Goal: Task Accomplishment & Management: Complete application form

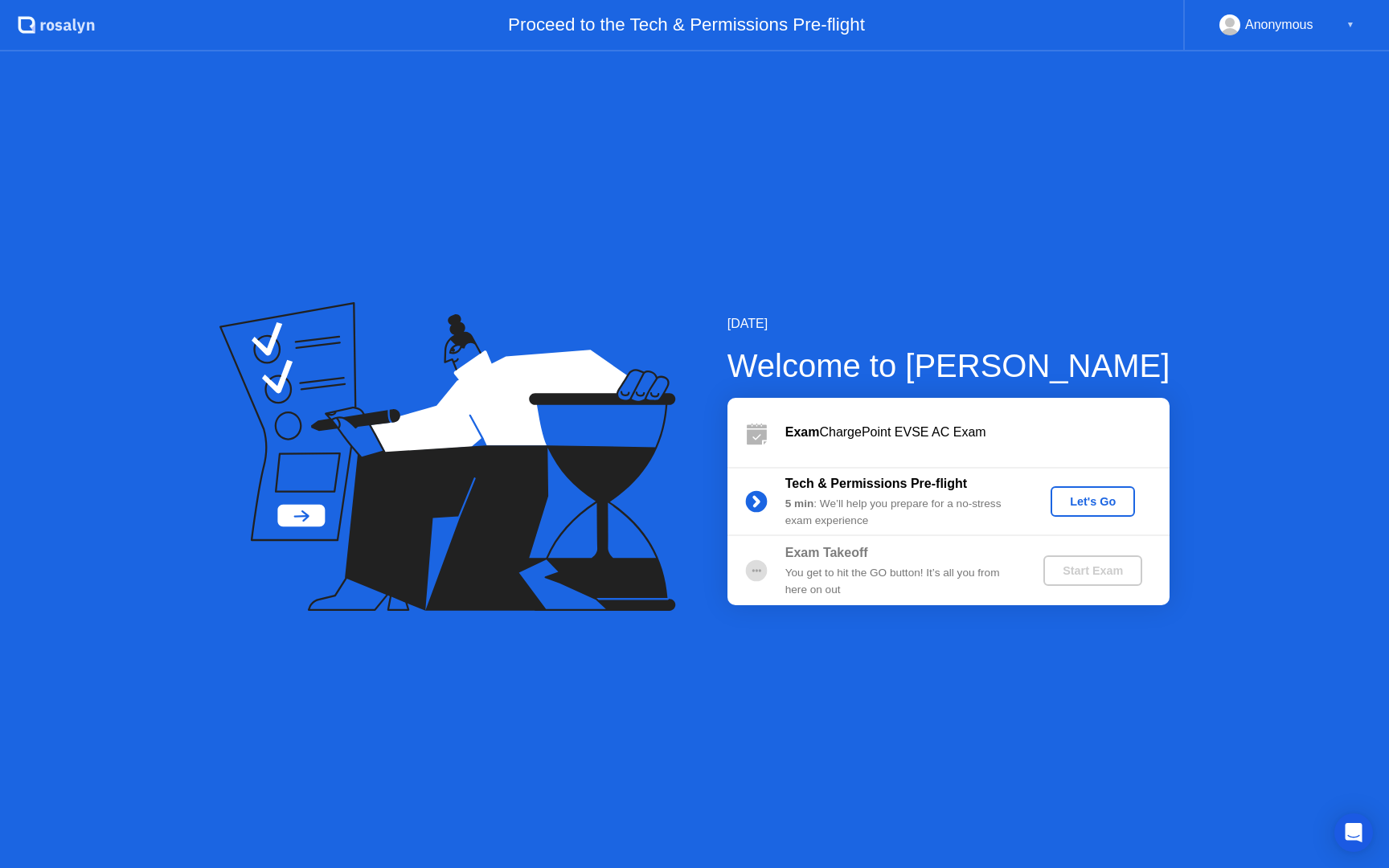
click at [1091, 497] on div "Let's Go" at bounding box center [1093, 502] width 72 height 13
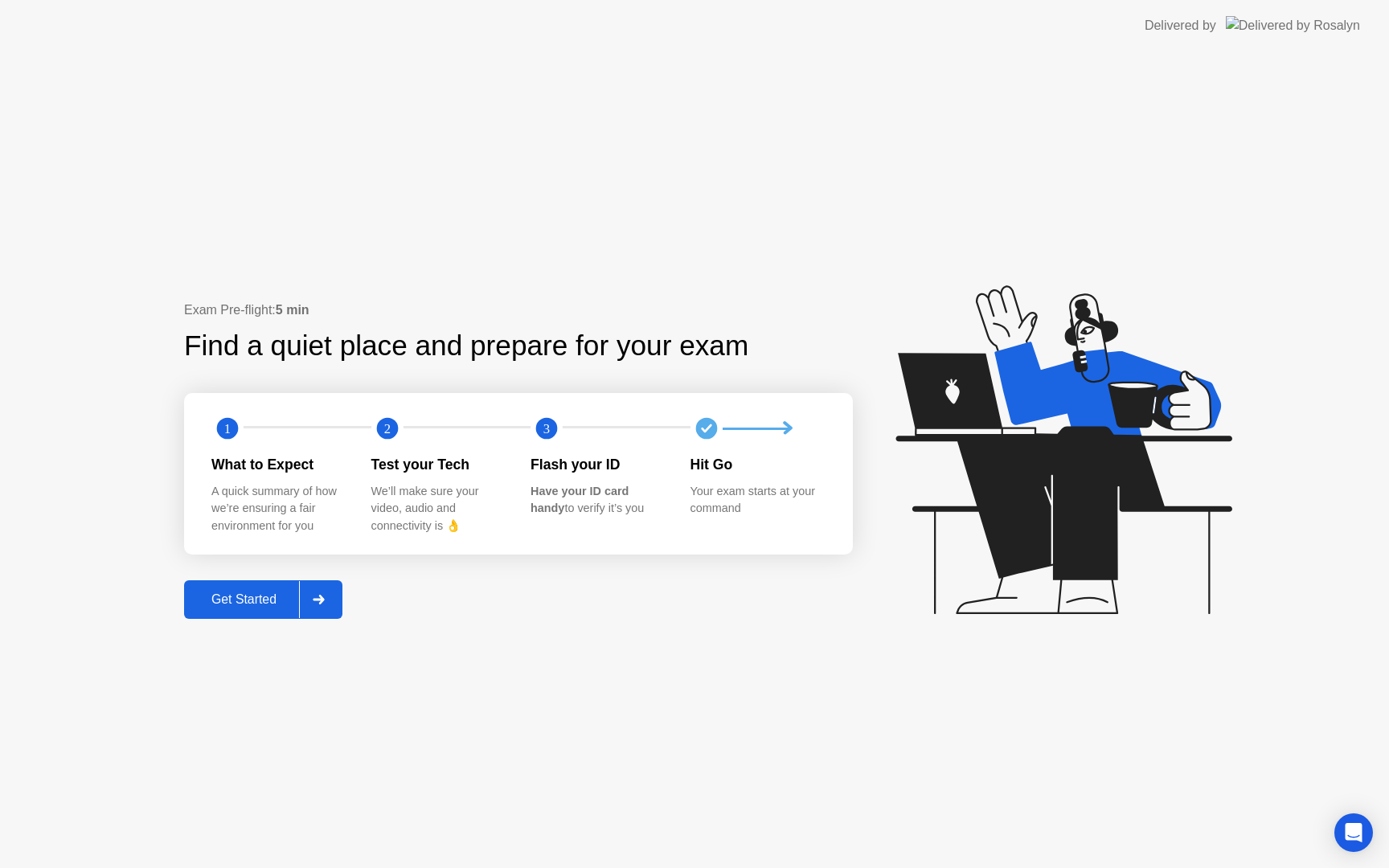
click at [278, 593] on div "Get Started" at bounding box center [243, 600] width 110 height 15
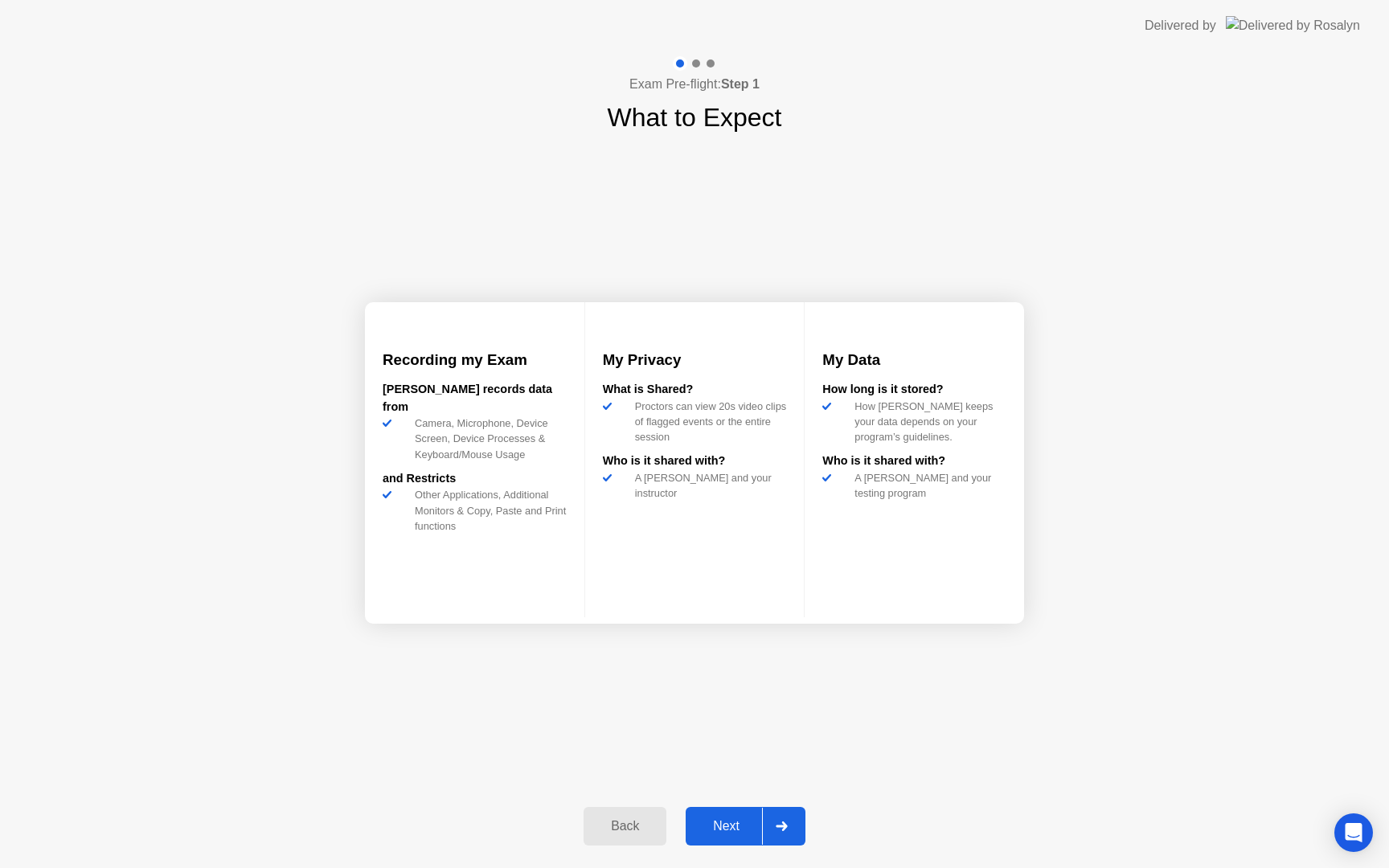
click at [737, 819] on div "Next" at bounding box center [726, 826] width 72 height 15
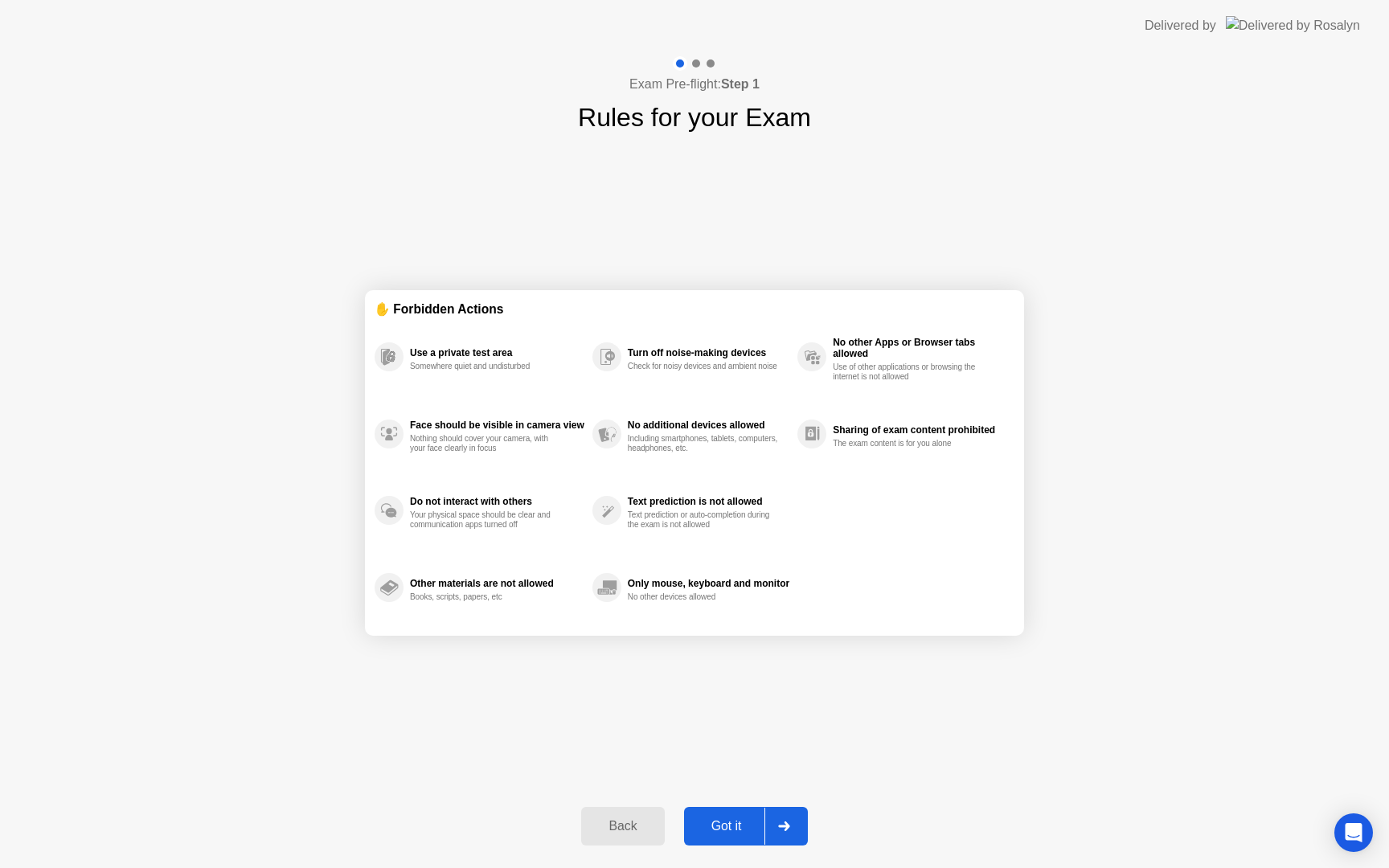
click at [727, 824] on div "Got it" at bounding box center [726, 826] width 75 height 15
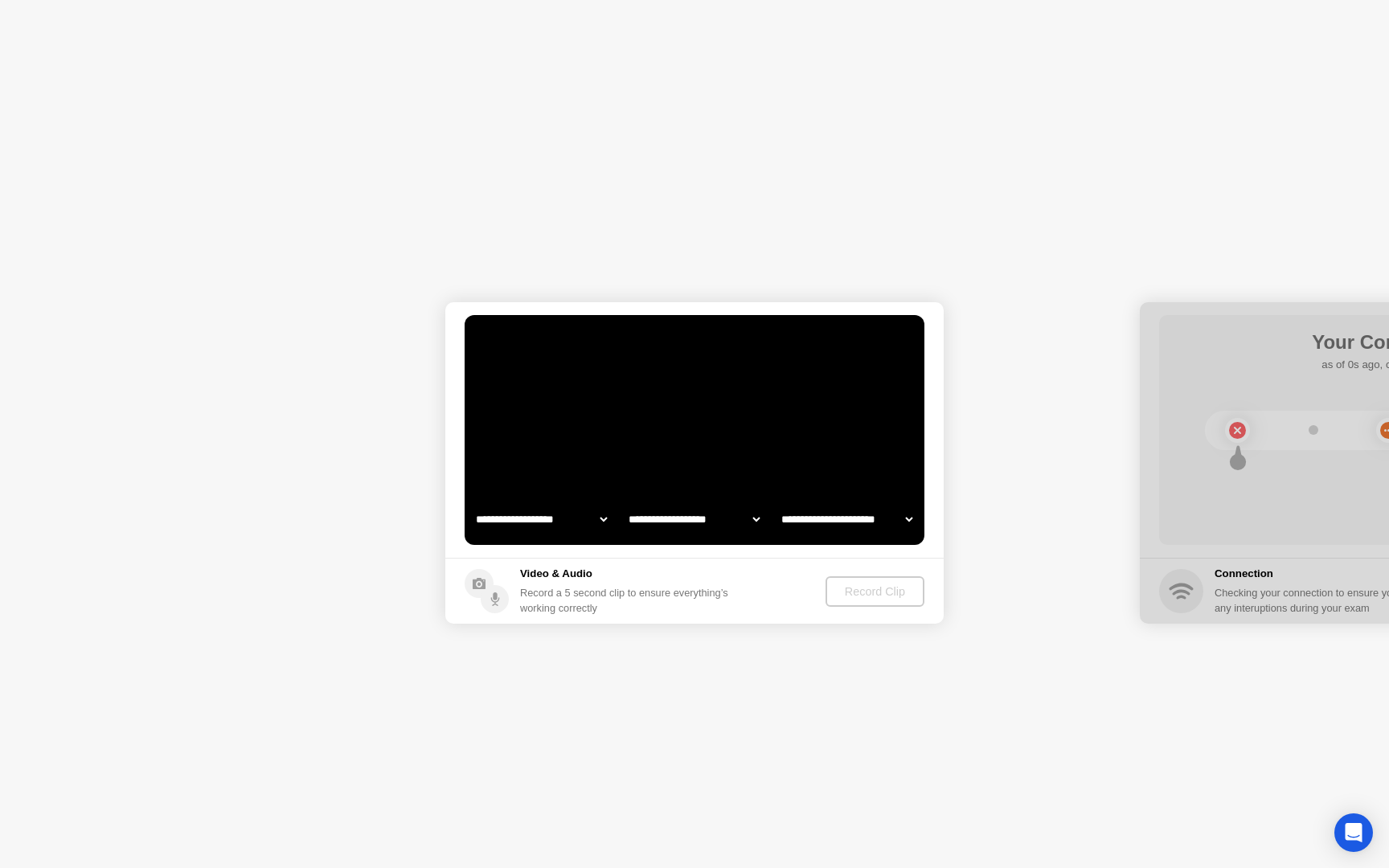
select select "**********"
select select "*******"
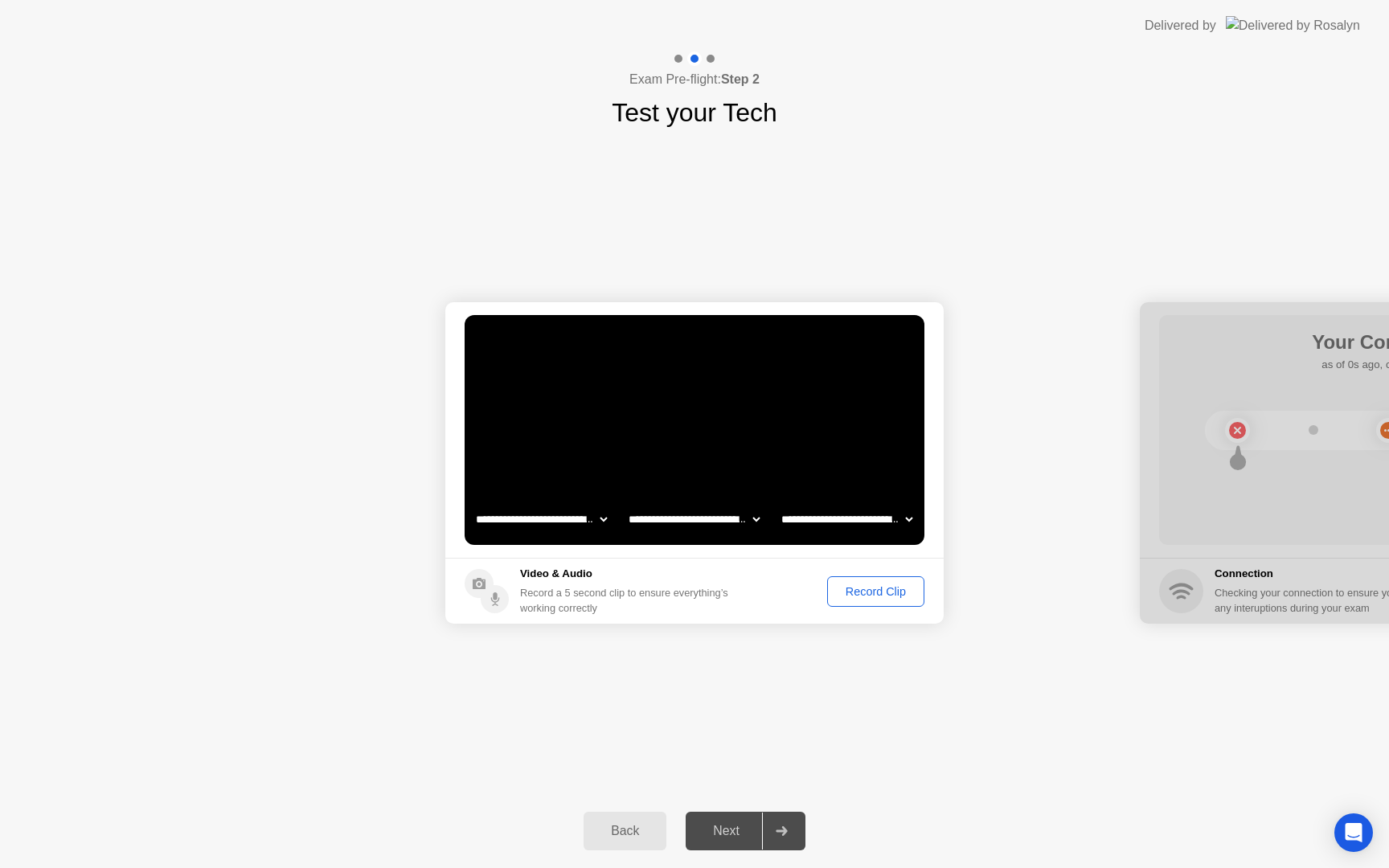
click at [862, 591] on div "Record Clip" at bounding box center [875, 592] width 86 height 13
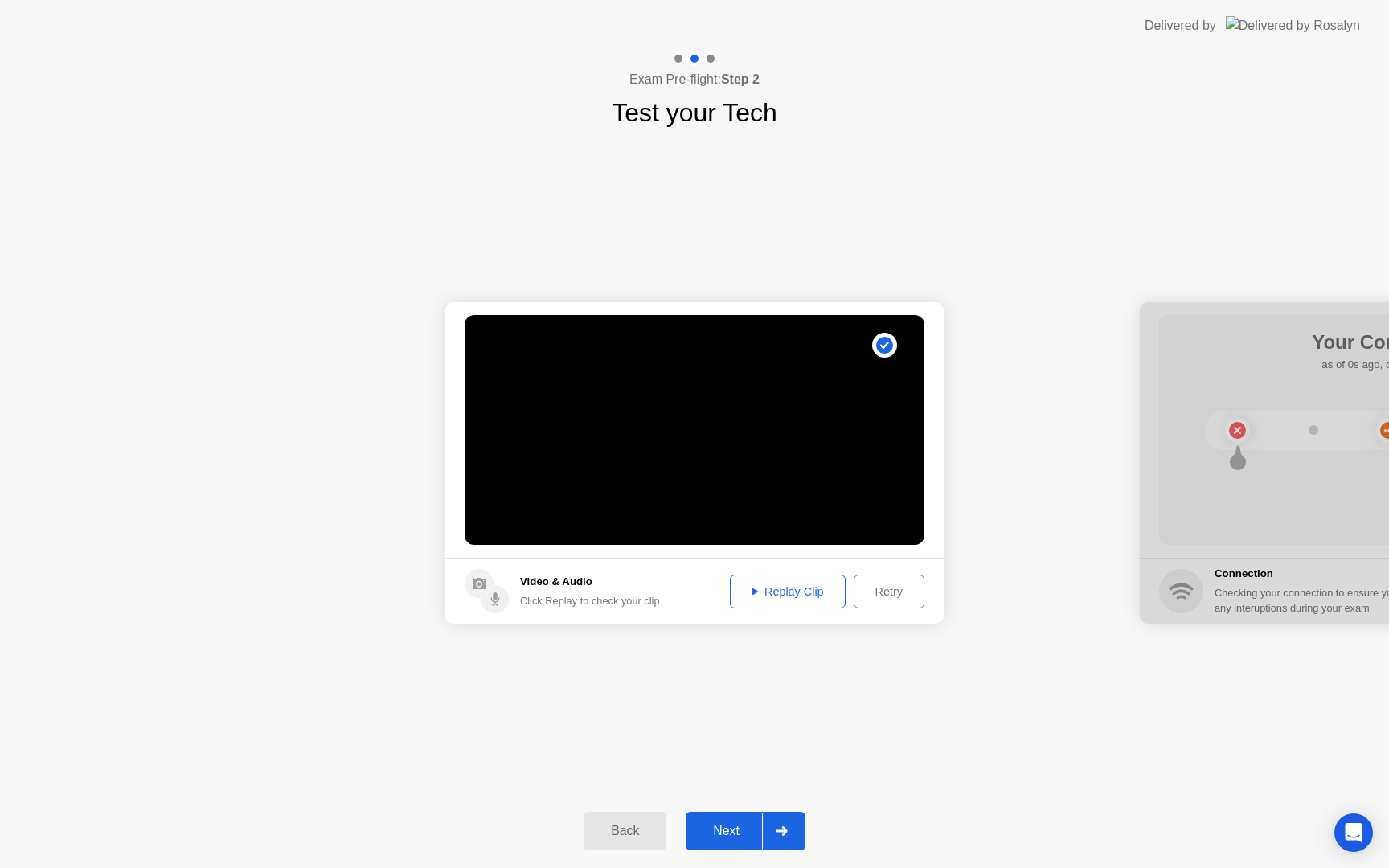
click at [802, 590] on div "Replay Clip" at bounding box center [787, 592] width 104 height 13
click at [745, 825] on div "Next" at bounding box center [726, 832] width 72 height 15
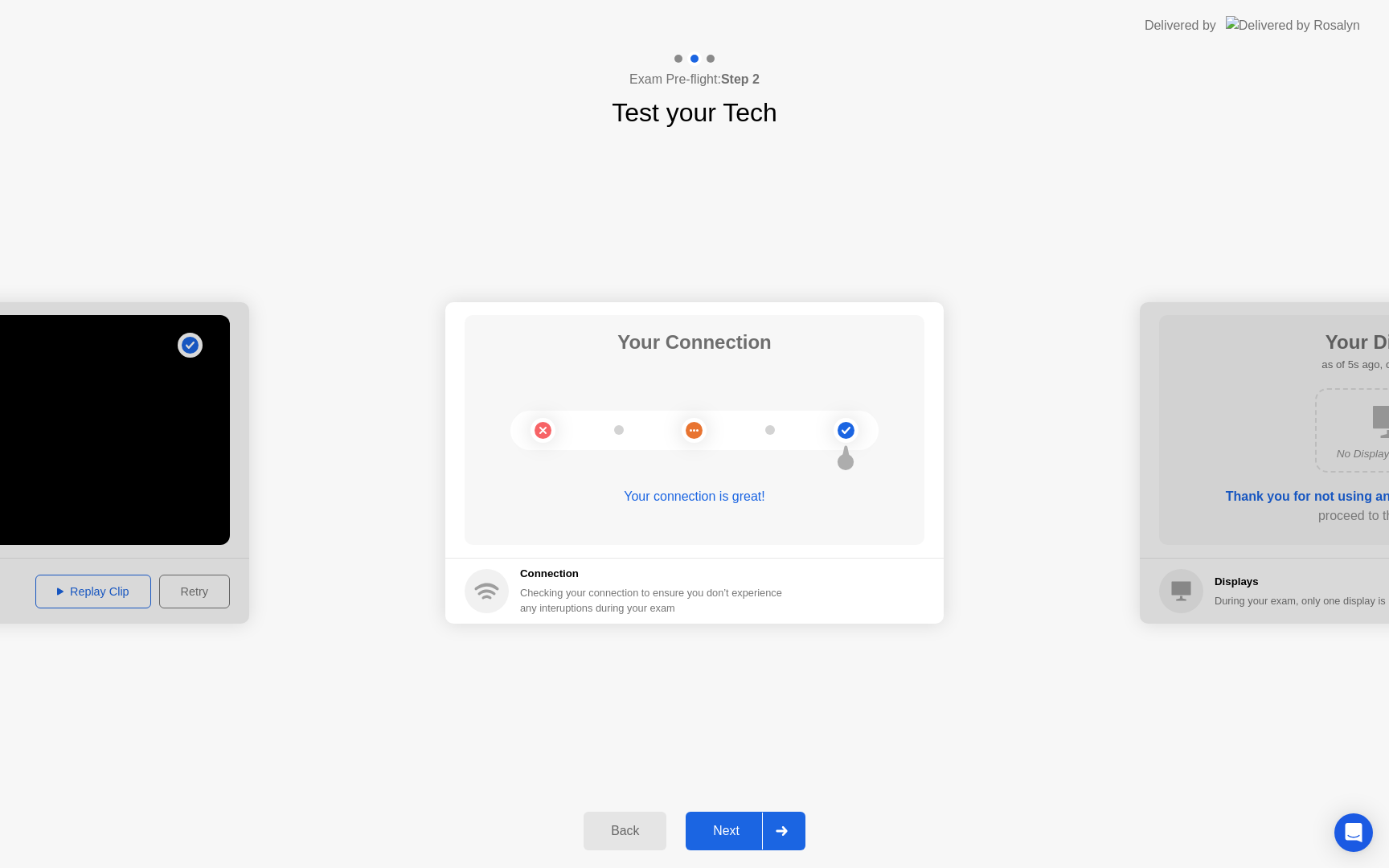
click at [745, 825] on div "Next" at bounding box center [726, 832] width 72 height 15
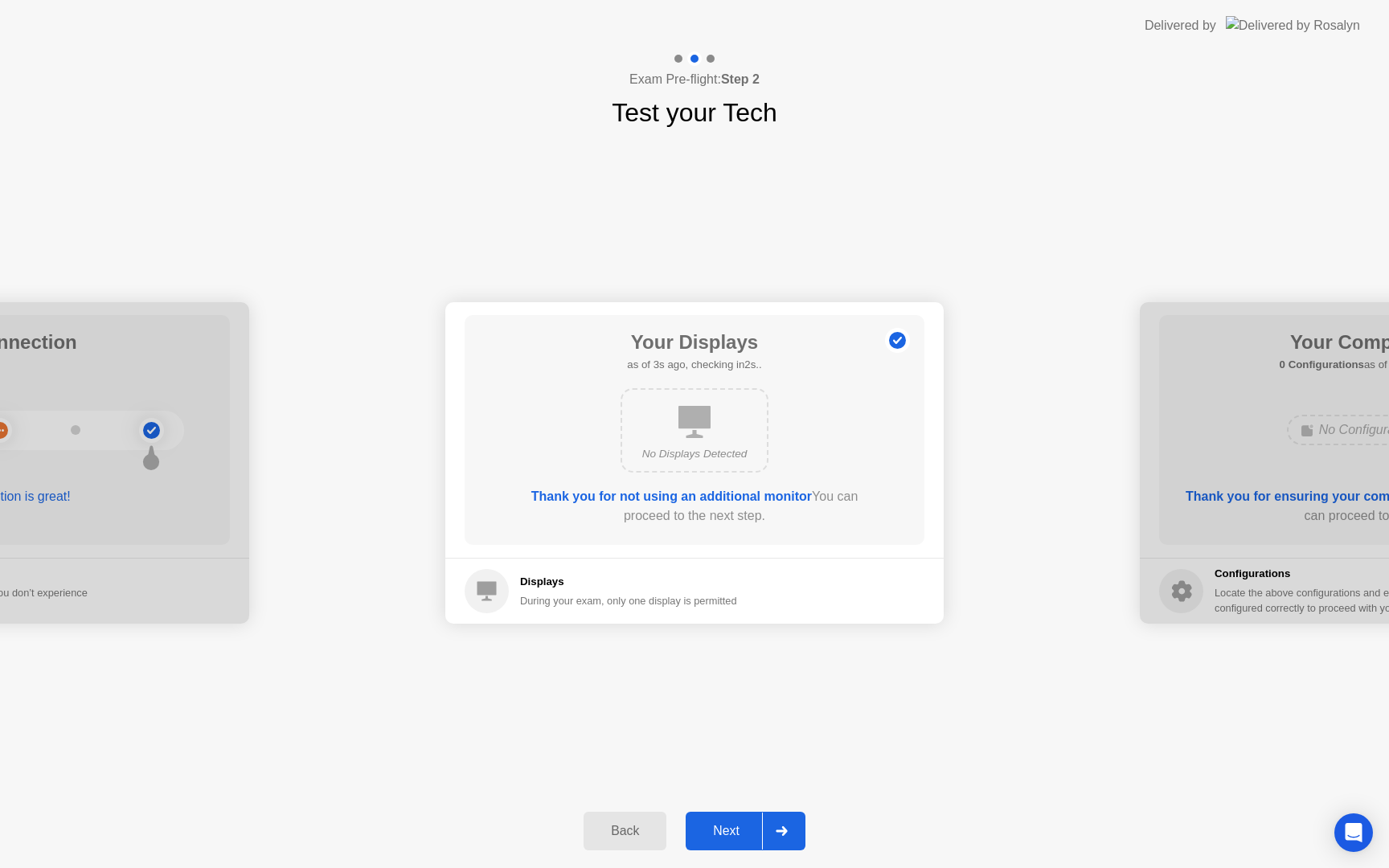
click at [745, 825] on div "Next" at bounding box center [726, 832] width 72 height 15
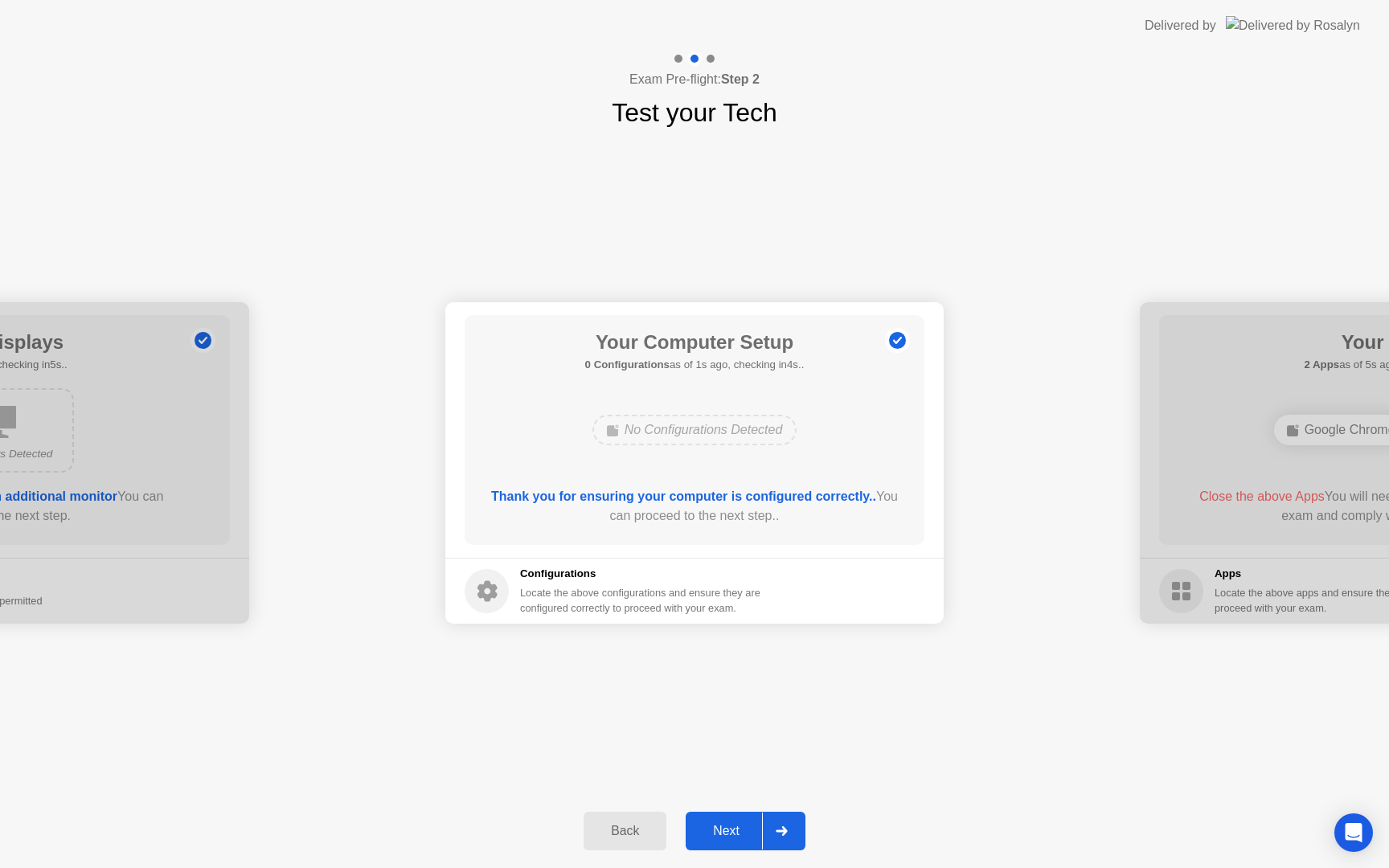
click at [745, 825] on div "Next" at bounding box center [726, 832] width 72 height 15
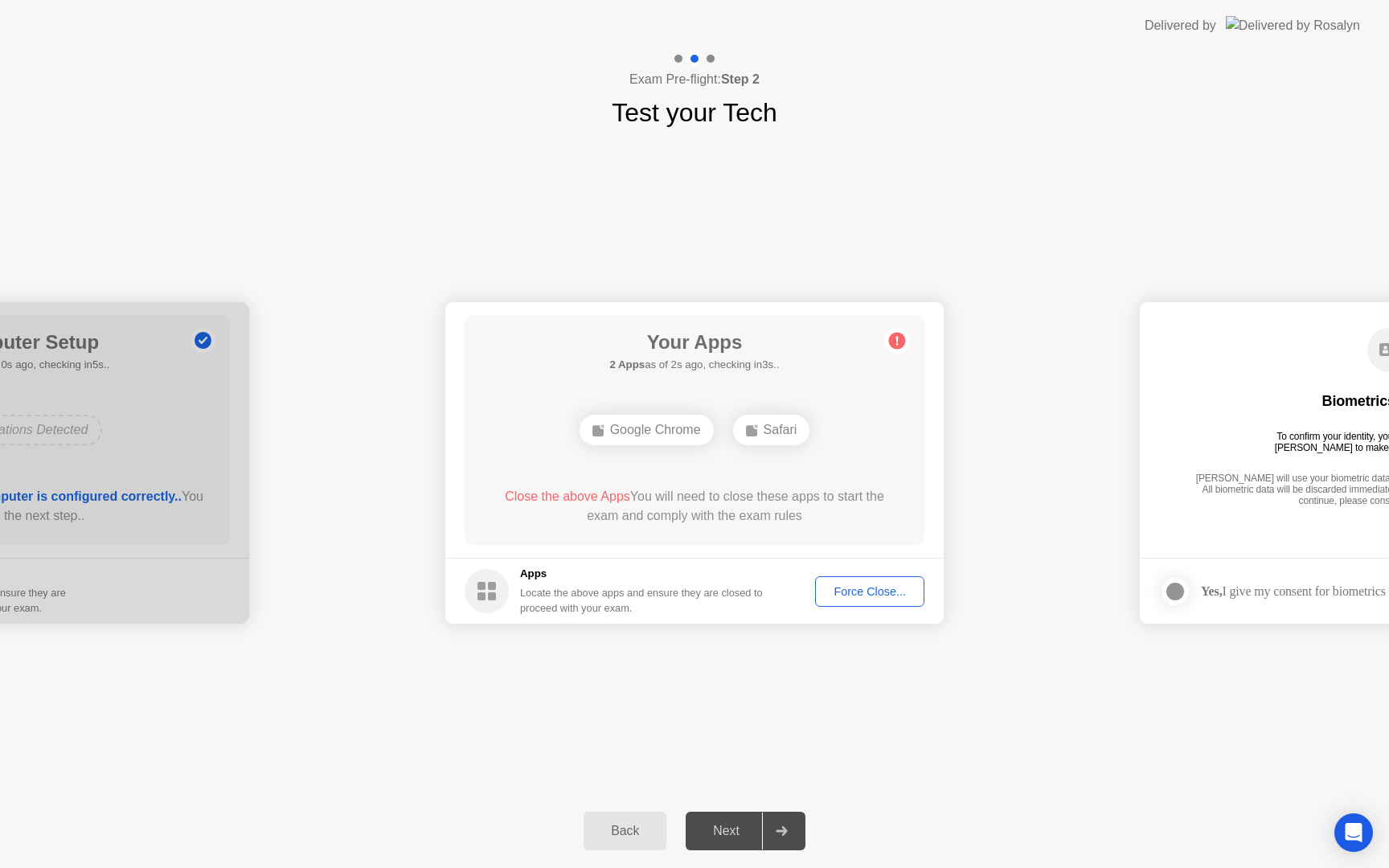
click at [0, 868] on div at bounding box center [0, 868] width 1 height 1
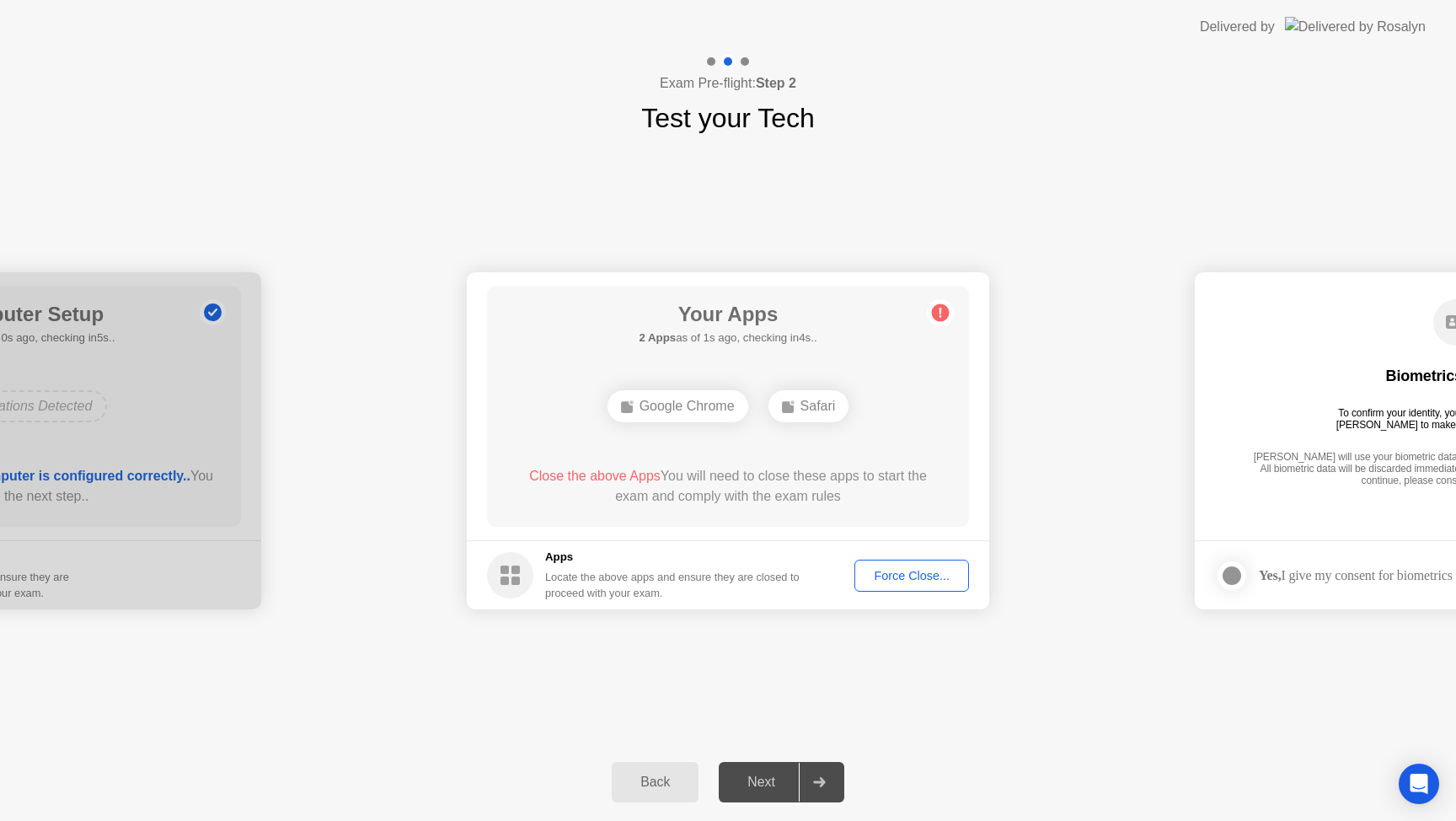
click at [908, 576] on div "Force Close..." at bounding box center [912, 576] width 103 height 13
click at [1179, 821] on div at bounding box center [728, 821] width 1456 height 0
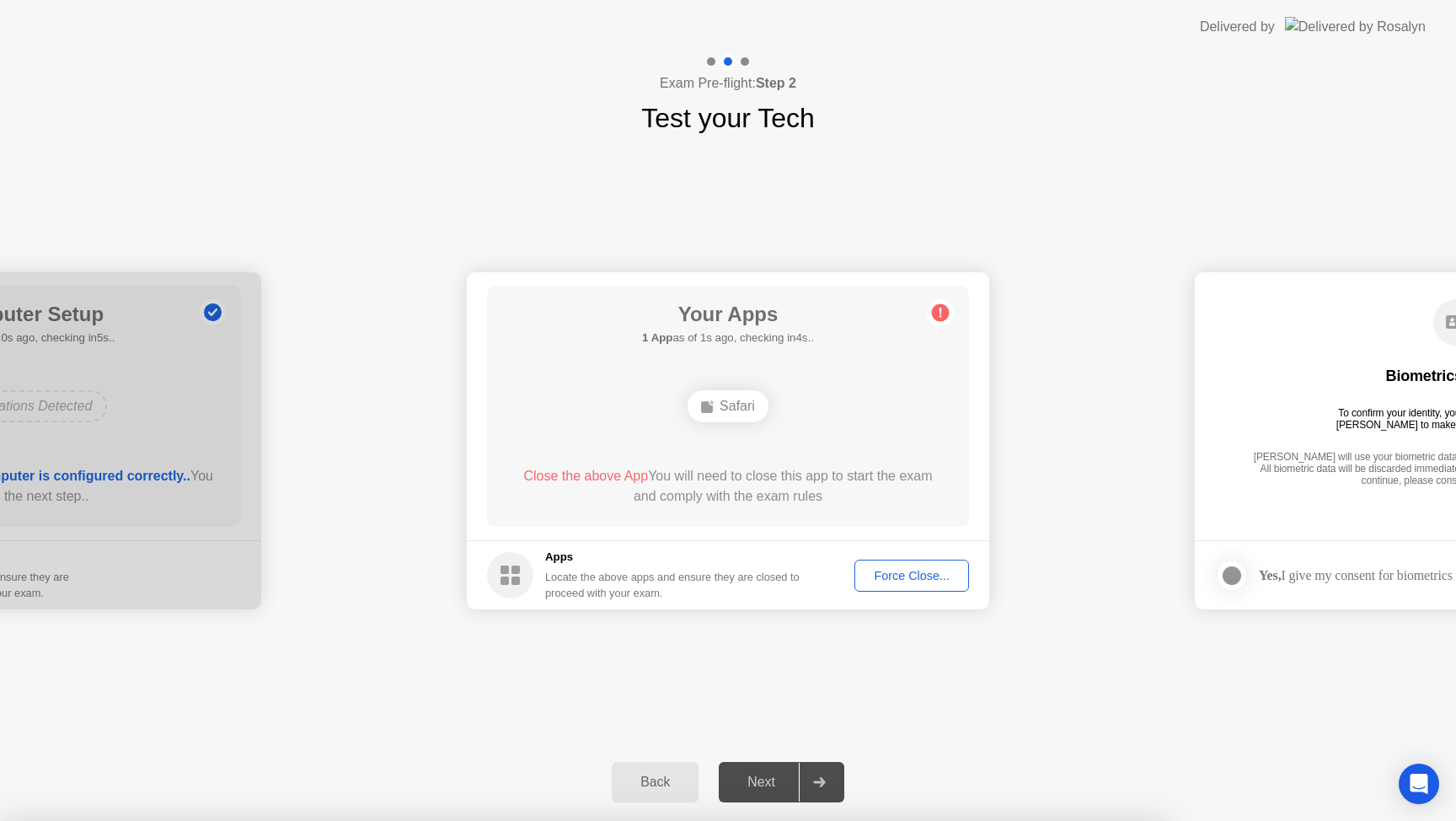
click at [685, 821] on div at bounding box center [728, 821] width 1456 height 0
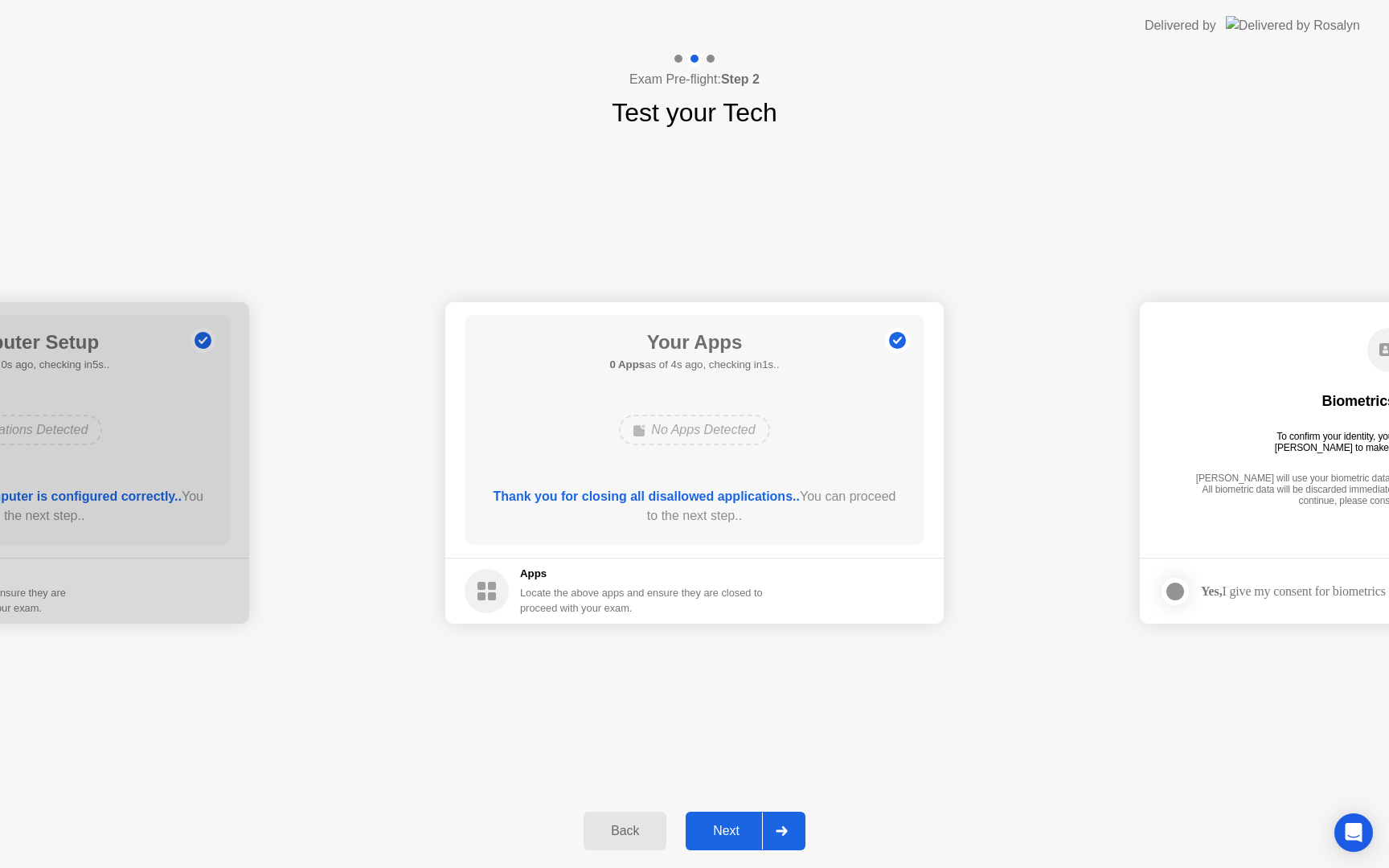
click at [744, 815] on button "Next" at bounding box center [745, 831] width 120 height 39
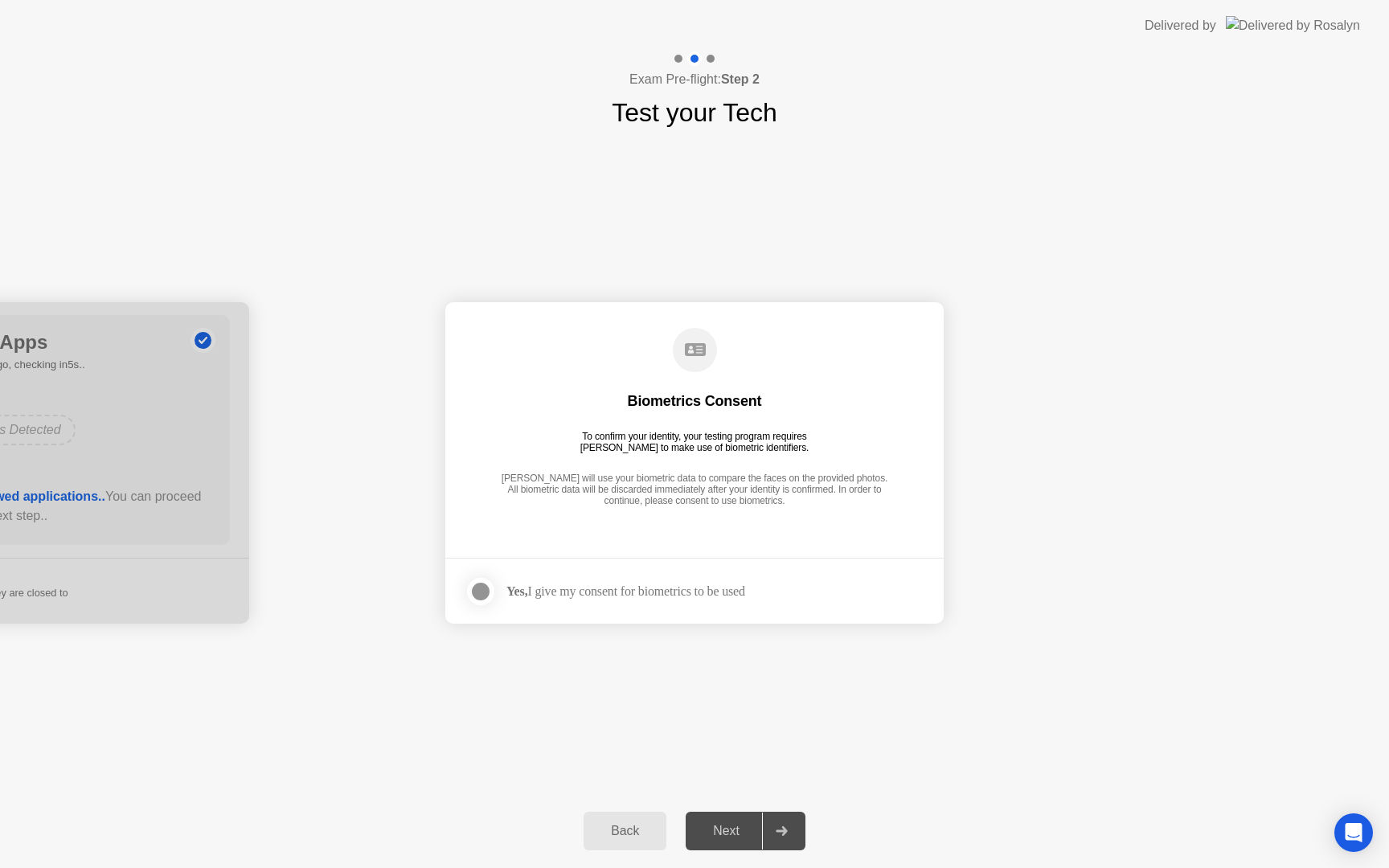
click at [488, 594] on div at bounding box center [480, 591] width 19 height 19
click at [727, 819] on button "Next" at bounding box center [745, 831] width 120 height 39
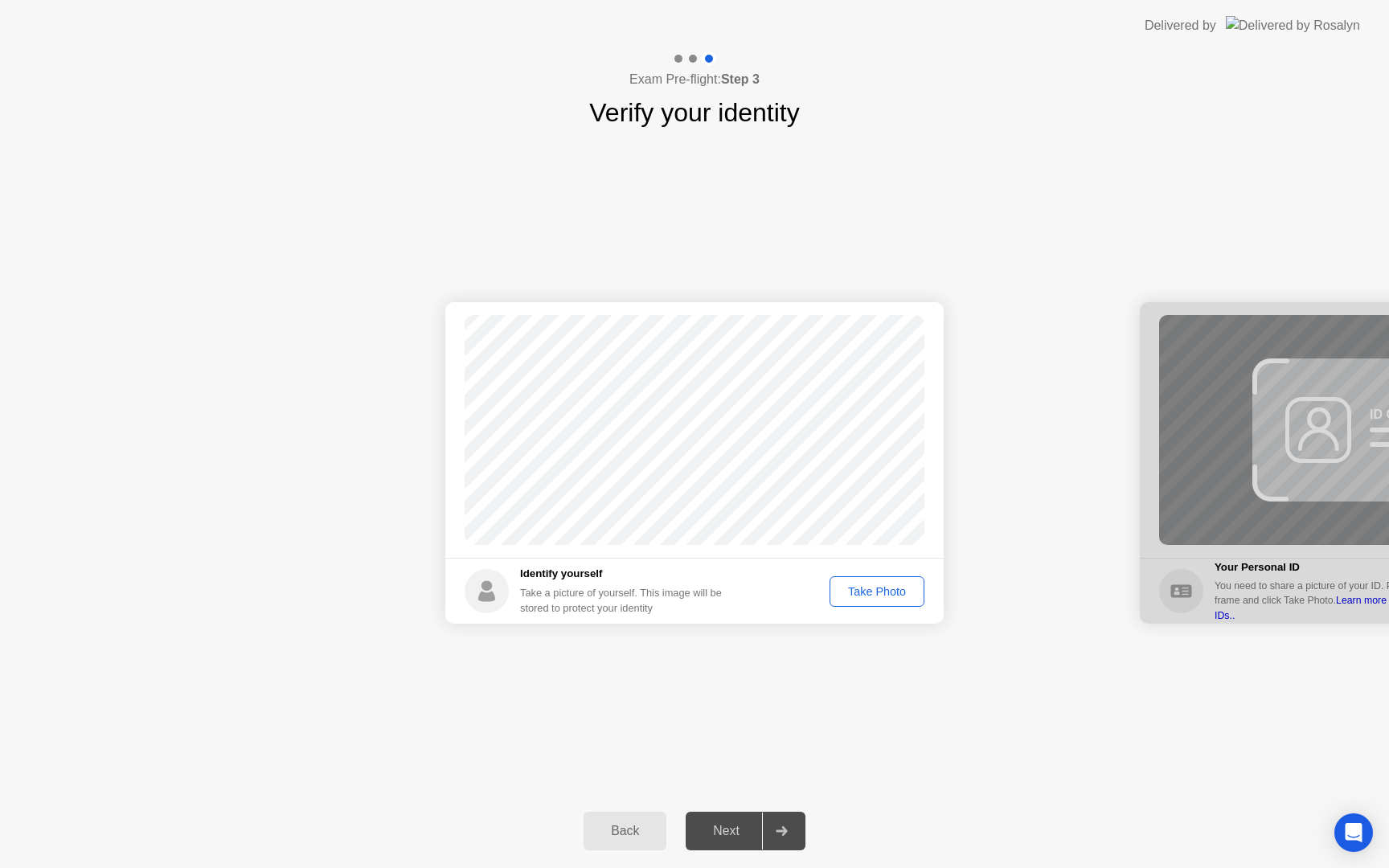
click at [893, 586] on div "Take Photo" at bounding box center [877, 592] width 84 height 13
click at [755, 839] on div "Next" at bounding box center [726, 832] width 72 height 15
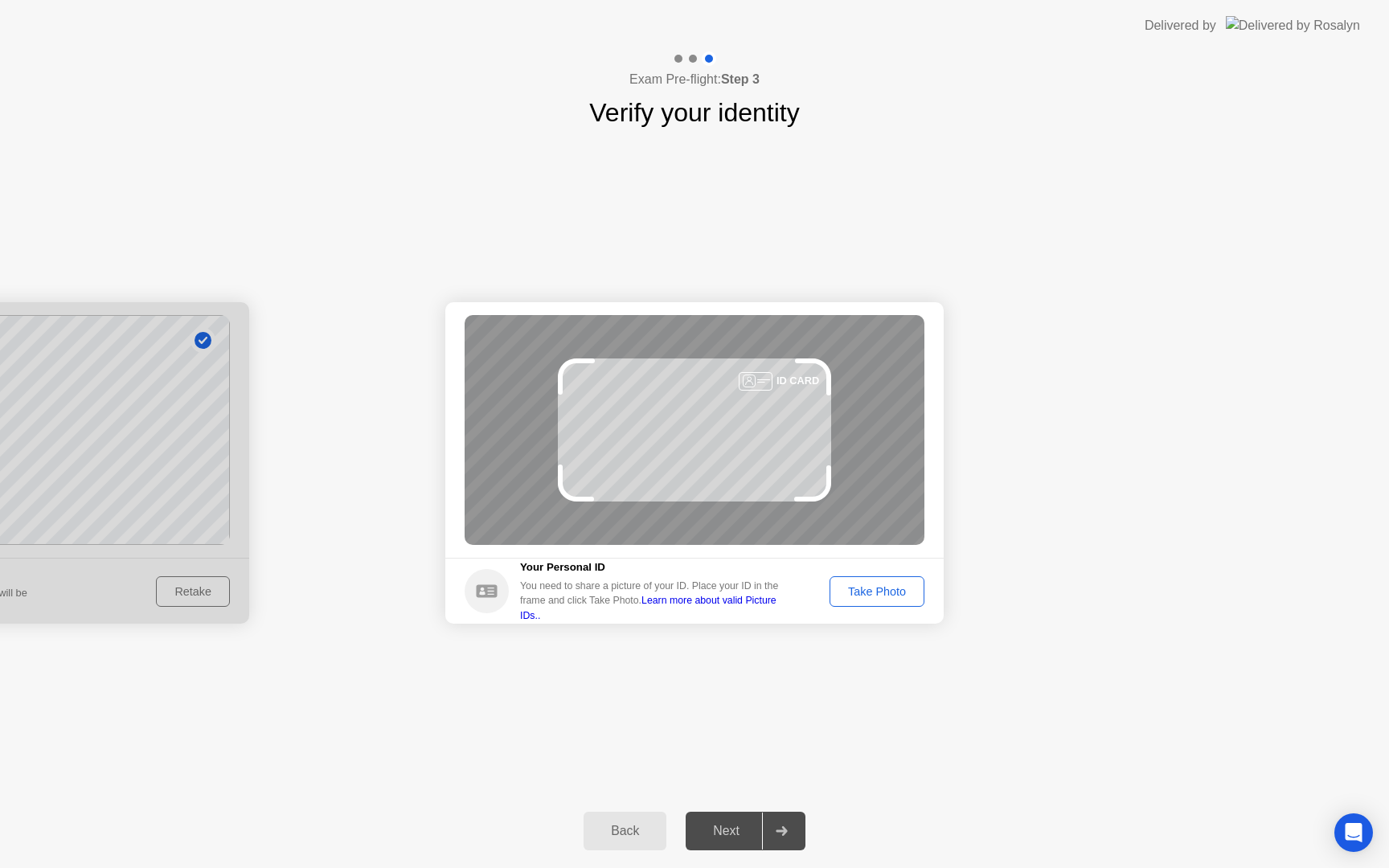
click at [892, 596] on div "Take Photo" at bounding box center [877, 592] width 84 height 13
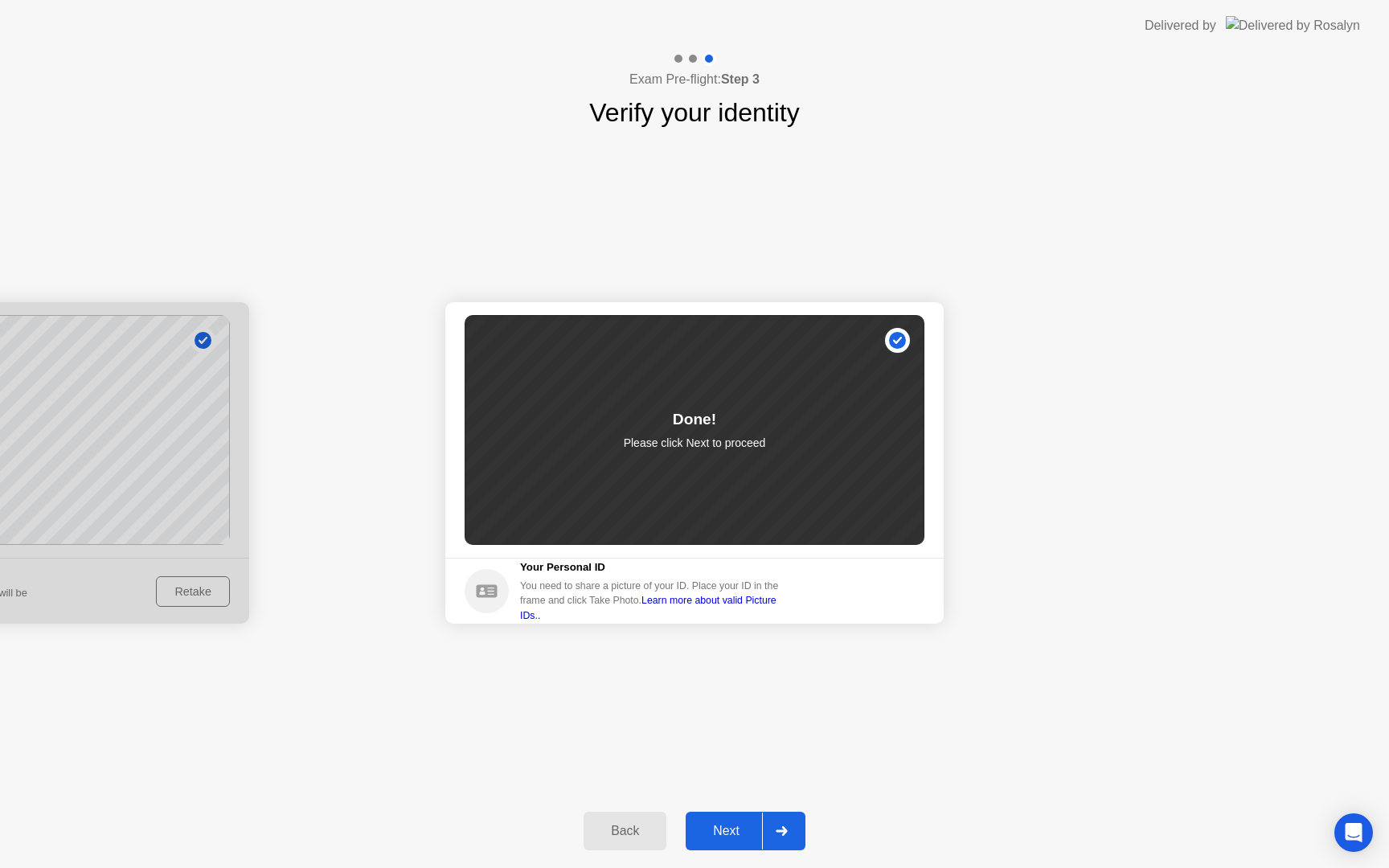
click at [734, 842] on button "Next" at bounding box center [745, 831] width 120 height 39
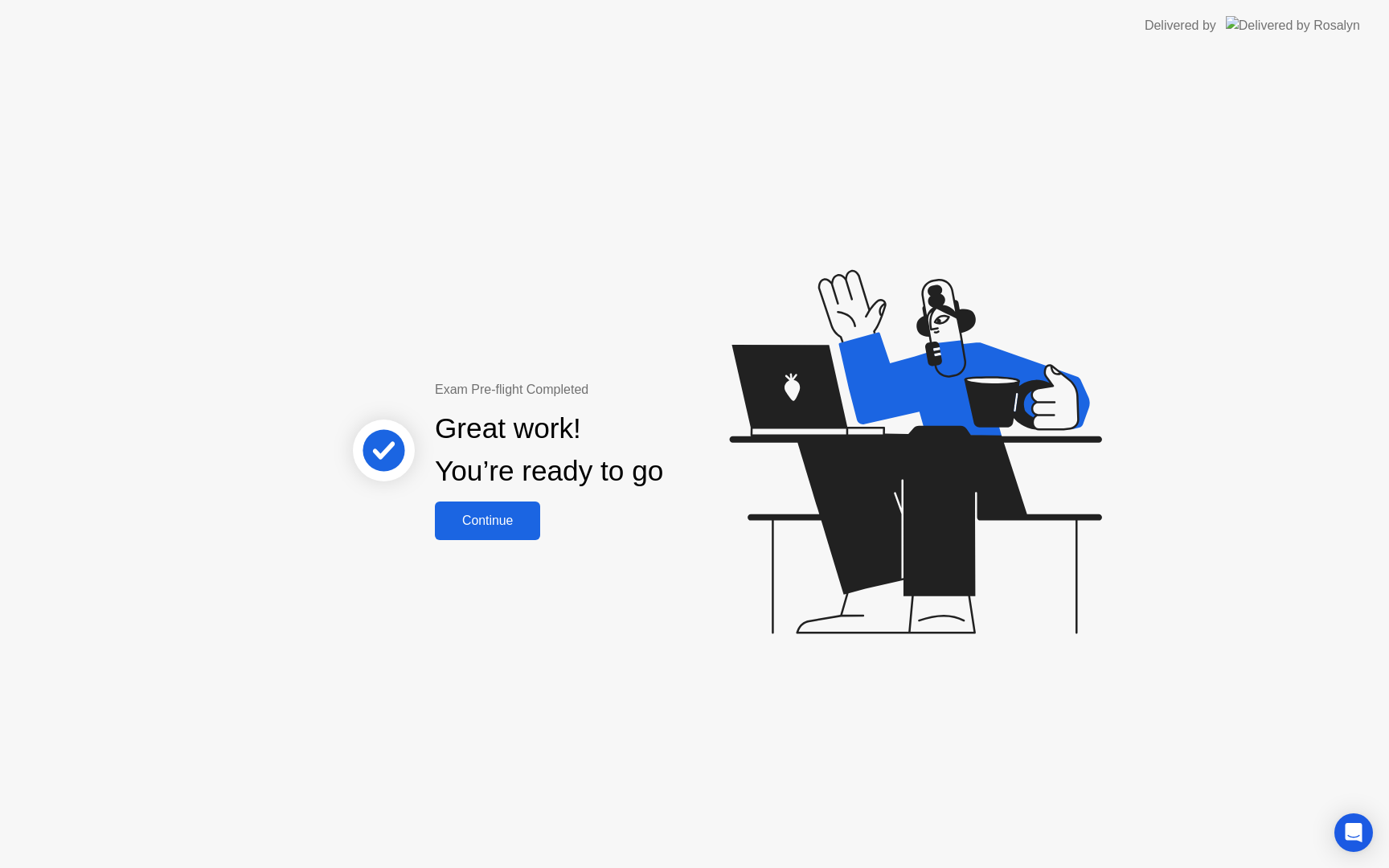
click at [486, 535] on button "Continue" at bounding box center [488, 521] width 105 height 39
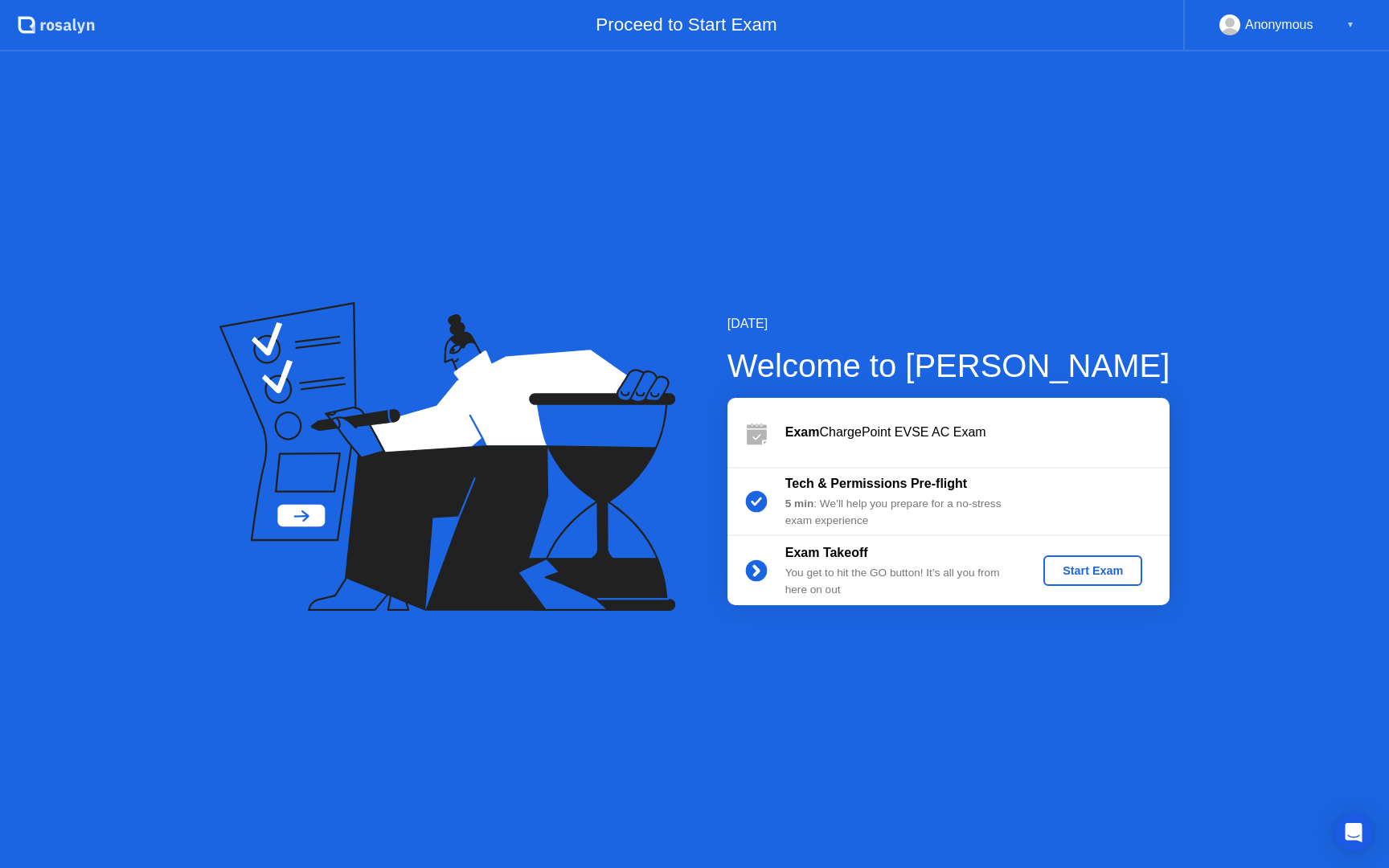
click at [1092, 582] on button "Start Exam" at bounding box center [1092, 571] width 99 height 31
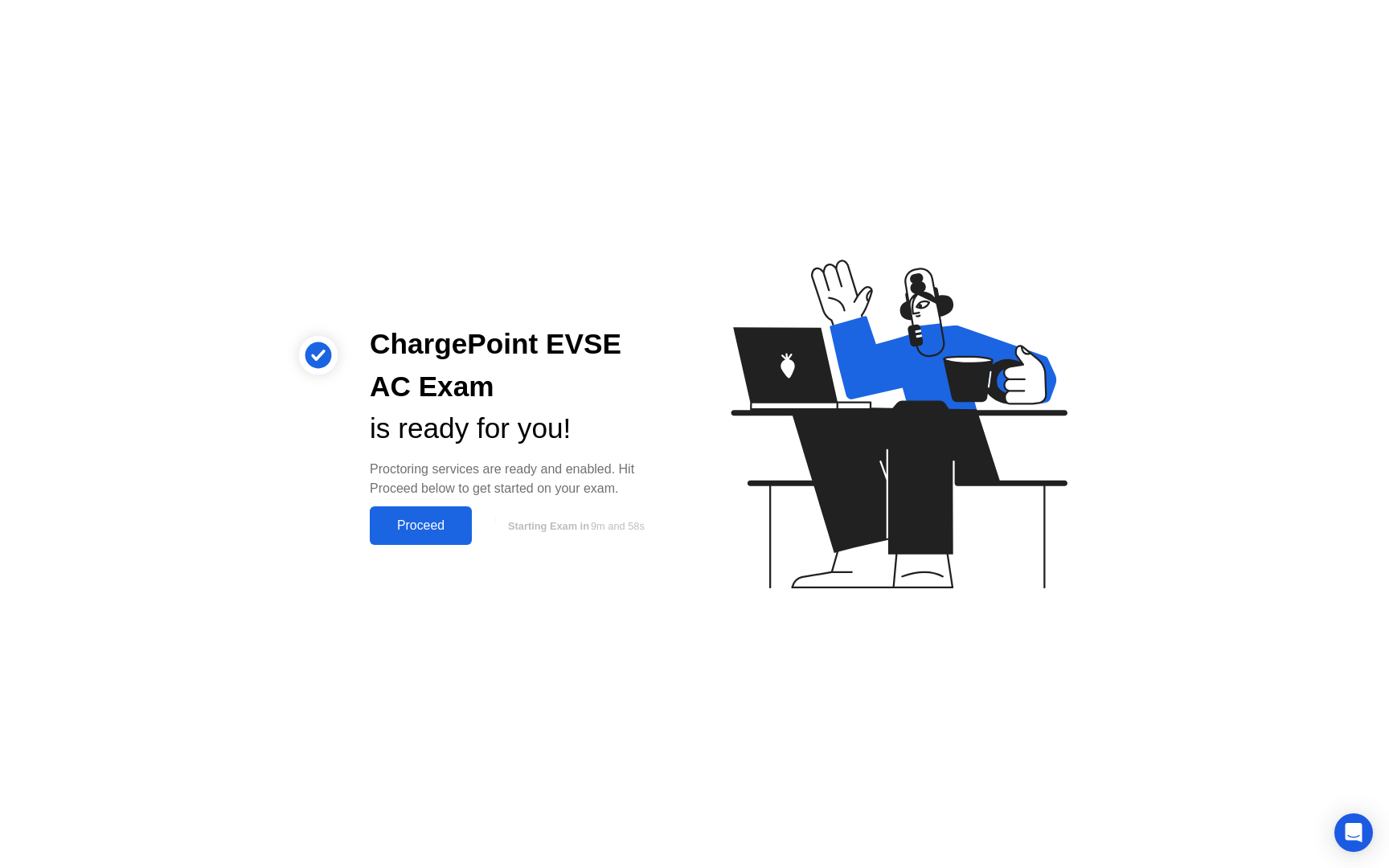
click at [438, 526] on div "Proceed" at bounding box center [421, 526] width 93 height 15
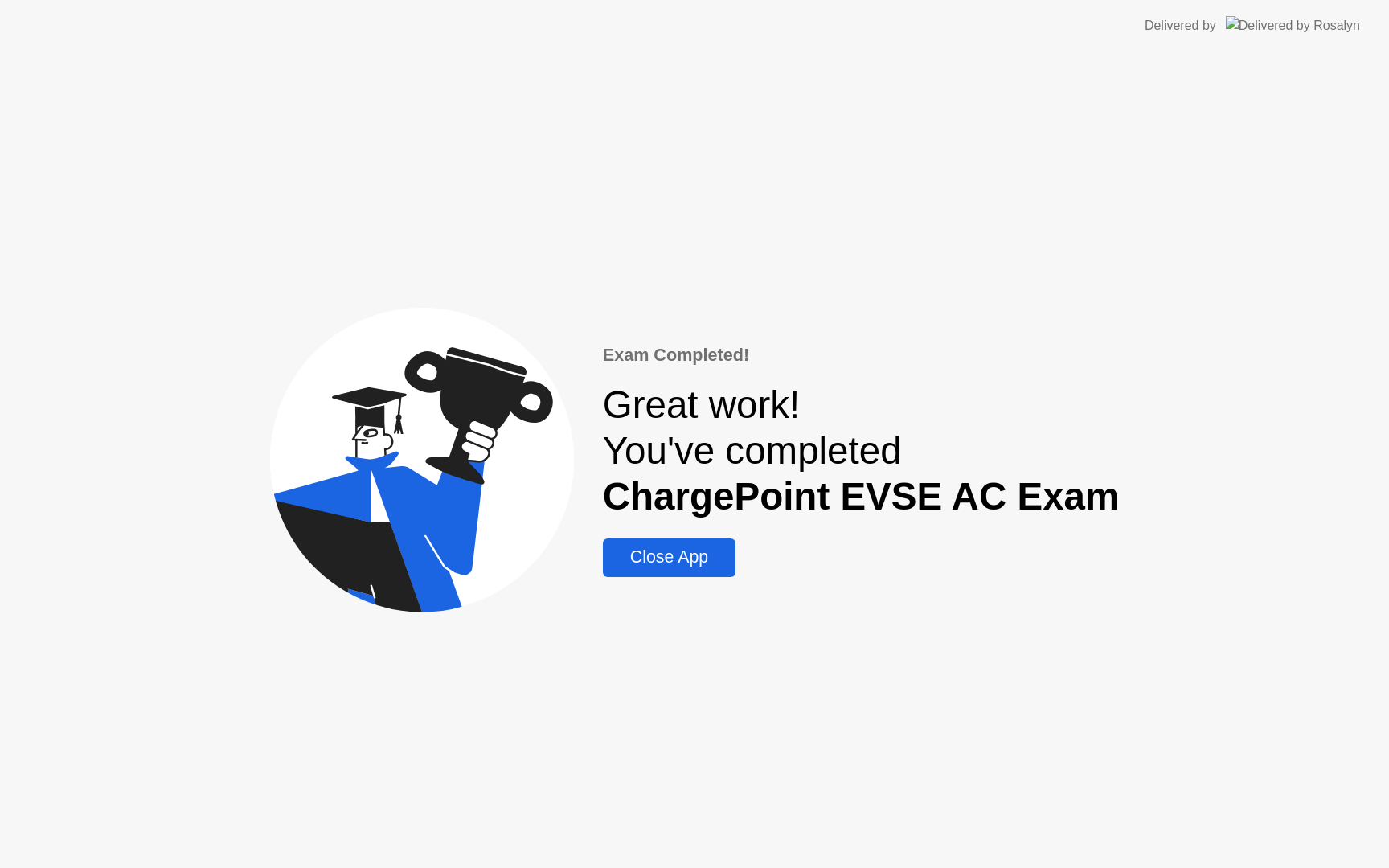
click at [687, 552] on div "Close App" at bounding box center [668, 557] width 123 height 20
